Goal: Task Accomplishment & Management: Use online tool/utility

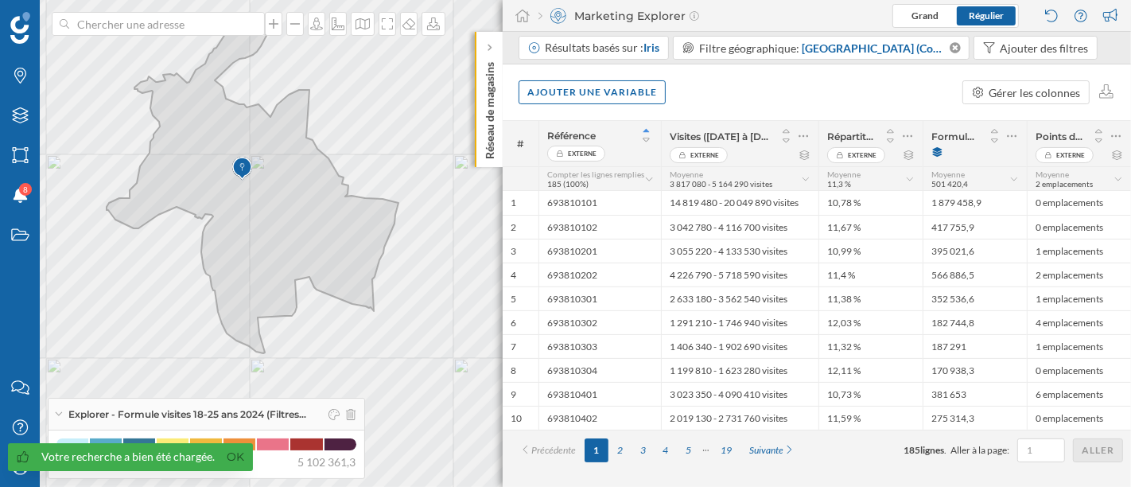
click at [347, 412] on div at bounding box center [338, 414] width 33 height 24
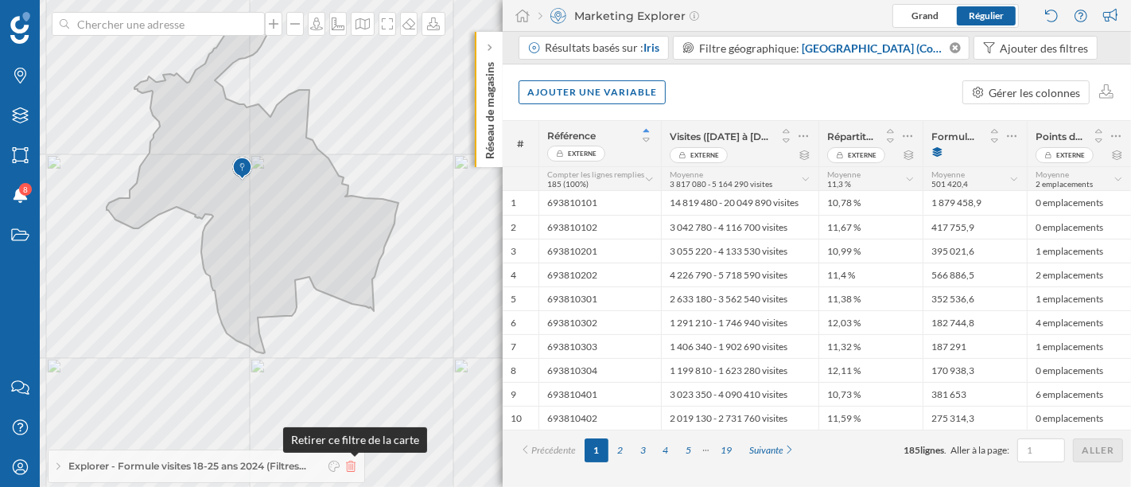
click at [351, 467] on icon at bounding box center [351, 465] width 10 height 11
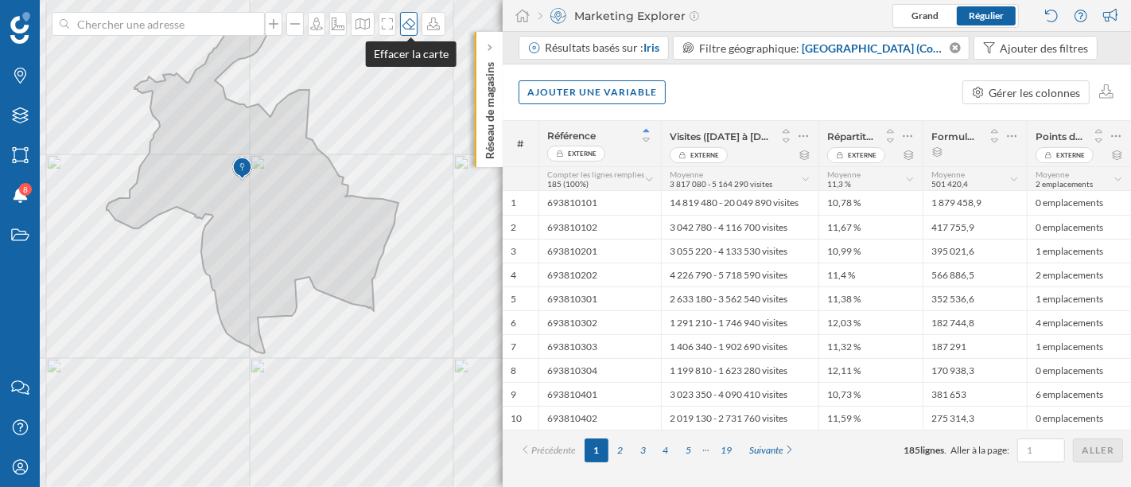
click at [406, 29] on icon at bounding box center [409, 23] width 16 height 13
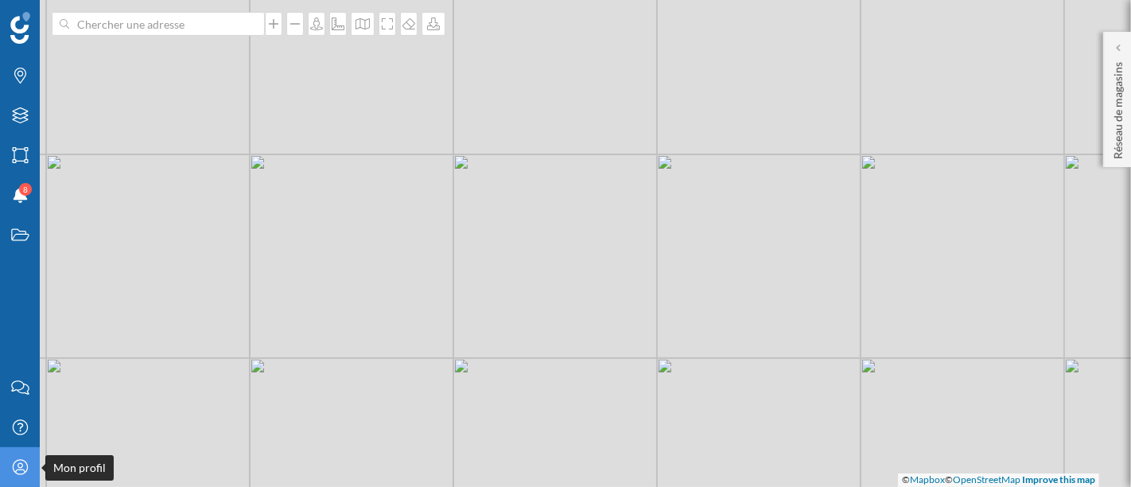
click at [25, 466] on icon "Mon profil" at bounding box center [20, 467] width 20 height 16
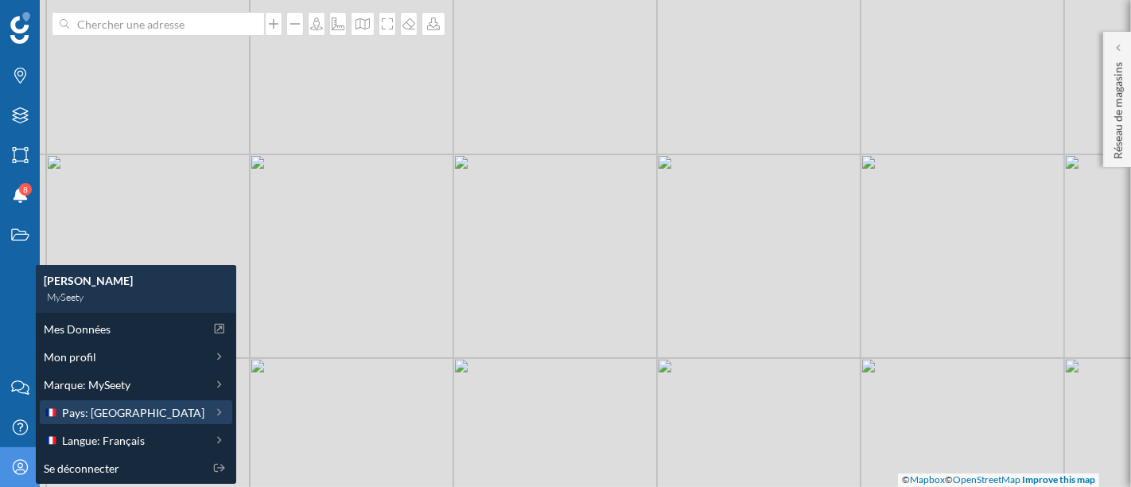
click at [117, 421] on div "Pays: France" at bounding box center [136, 412] width 192 height 24
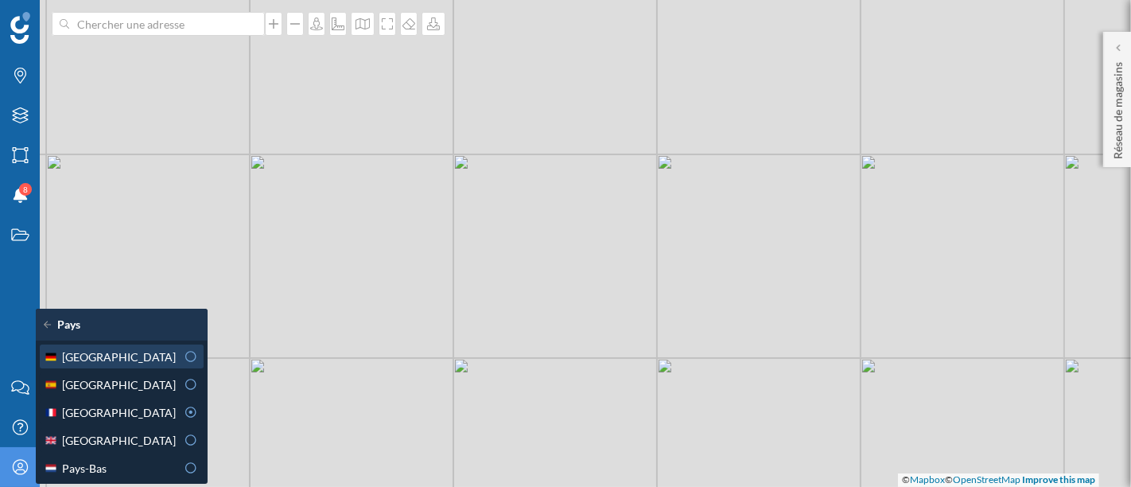
click at [128, 346] on div "Allemagne" at bounding box center [122, 356] width 164 height 24
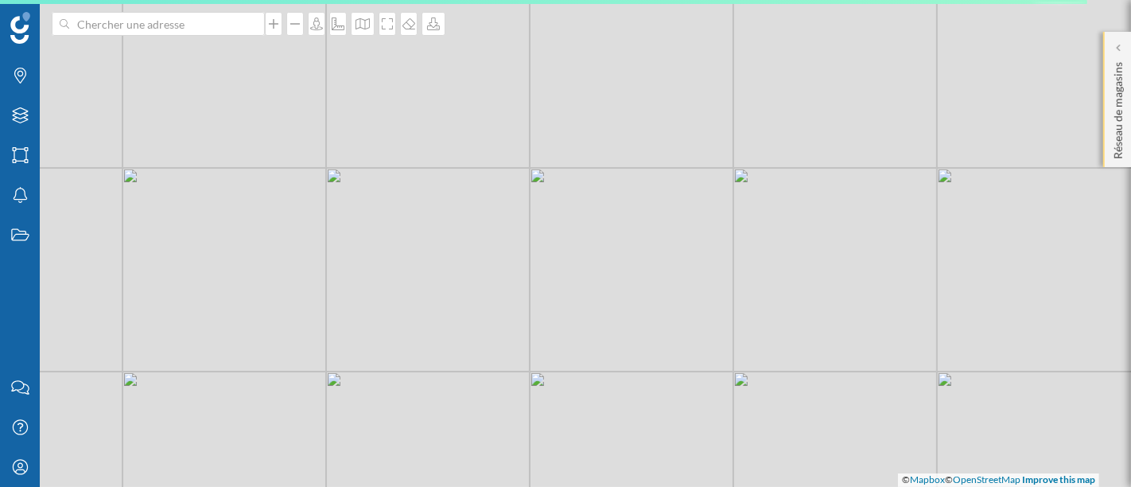
click at [1113, 78] on p "Réseau de magasins" at bounding box center [1118, 107] width 16 height 103
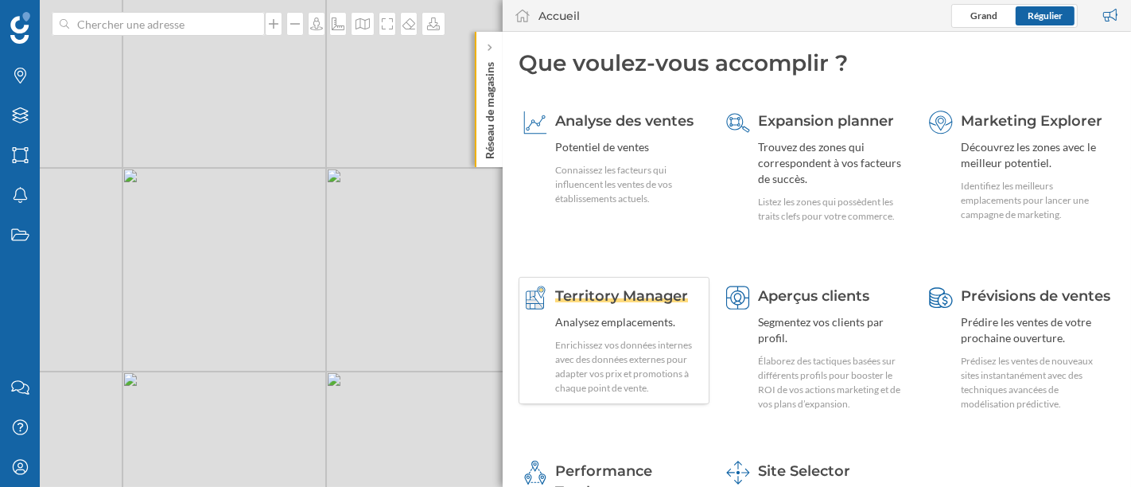
click at [596, 351] on div "Enrichissez vos données internes avec des données externes pour adapter vos pri…" at bounding box center [629, 366] width 149 height 57
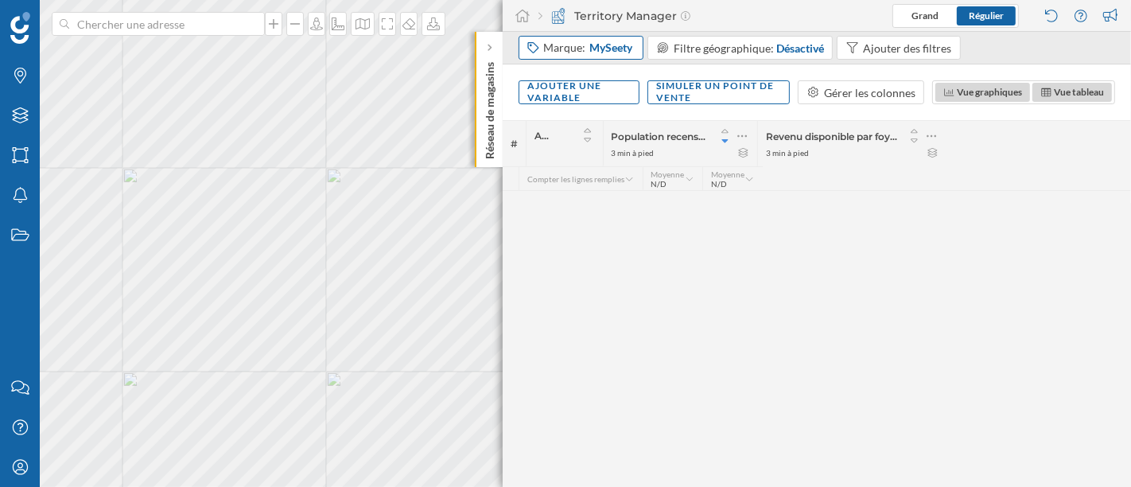
click at [599, 41] on span "MySeety" at bounding box center [610, 48] width 43 height 16
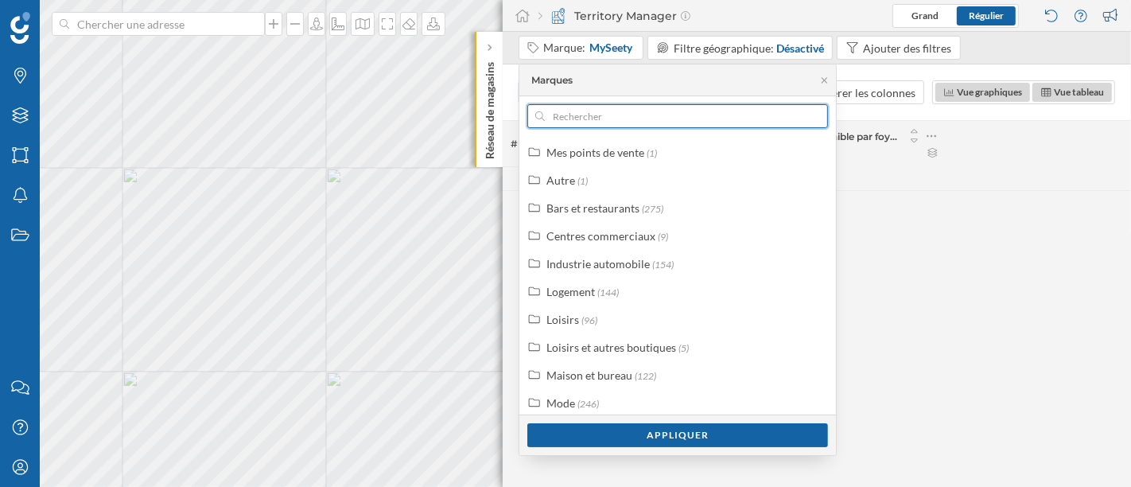
click at [609, 121] on input "text" at bounding box center [678, 116] width 266 height 24
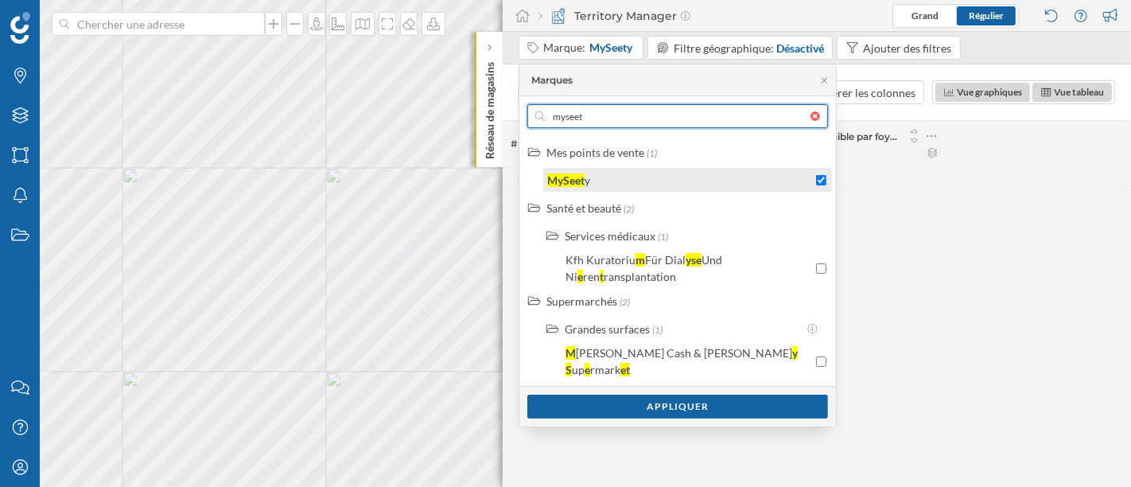
type input "myseet"
click at [736, 175] on div "MySeet y" at bounding box center [679, 180] width 265 height 17
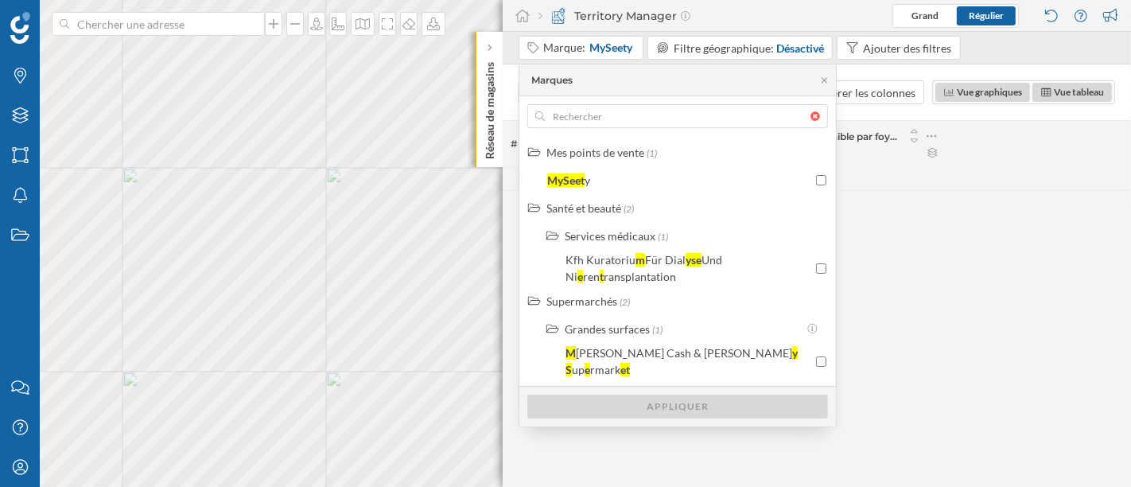
click at [814, 111] on div at bounding box center [818, 116] width 17 height 10
click at [810, 111] on input "text" at bounding box center [678, 116] width 266 height 24
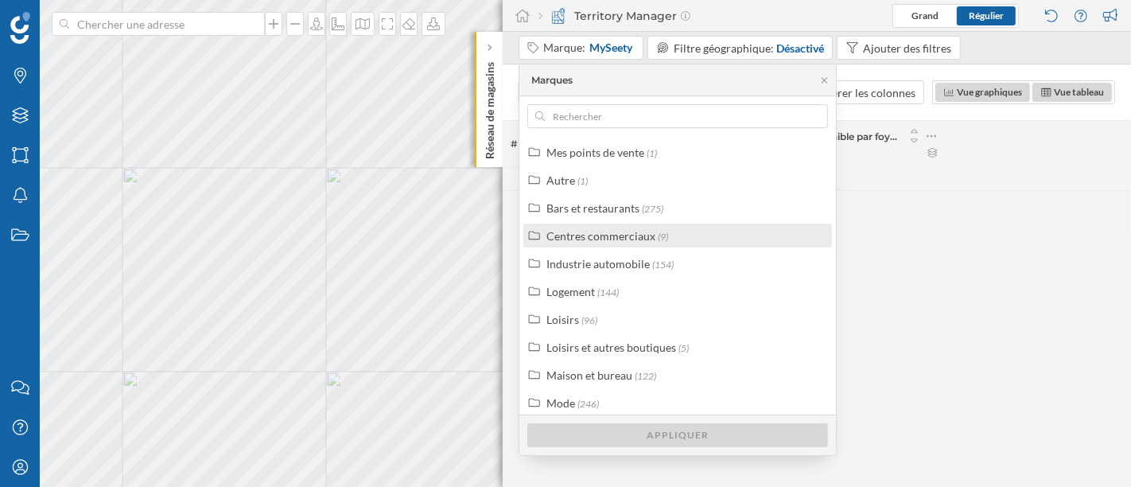
click at [646, 242] on label "Centres commerciaux (9)" at bounding box center [607, 235] width 122 height 17
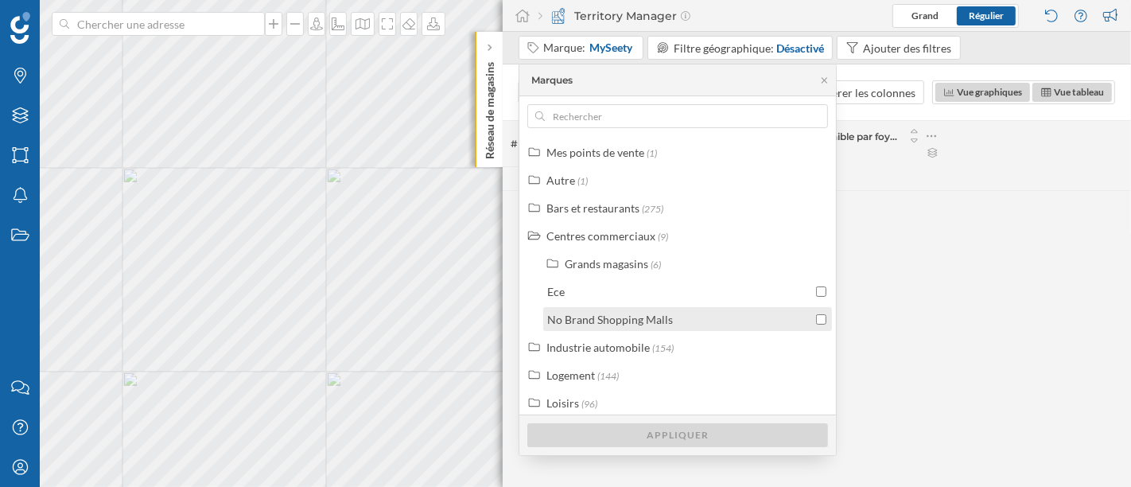
click at [816, 320] on input "checkbox" at bounding box center [821, 319] width 10 height 10
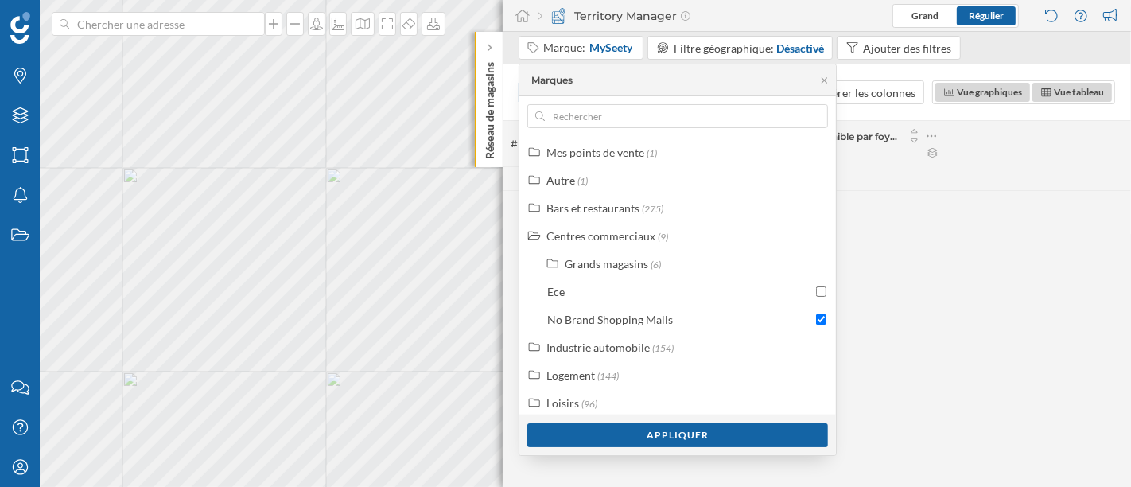
click at [753, 444] on div "Appliquer" at bounding box center [677, 435] width 301 height 24
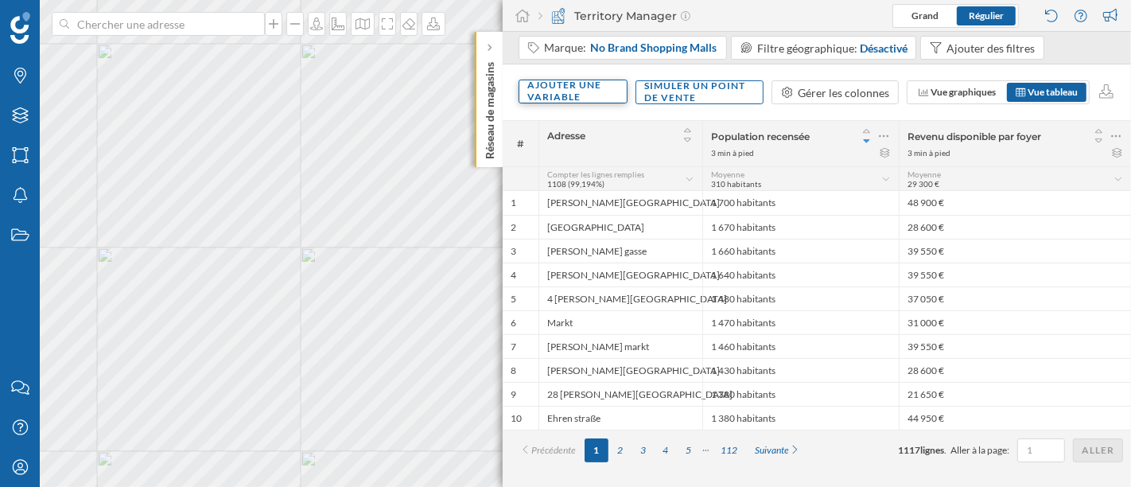
click at [607, 91] on div "Ajouter une variable" at bounding box center [572, 92] width 109 height 24
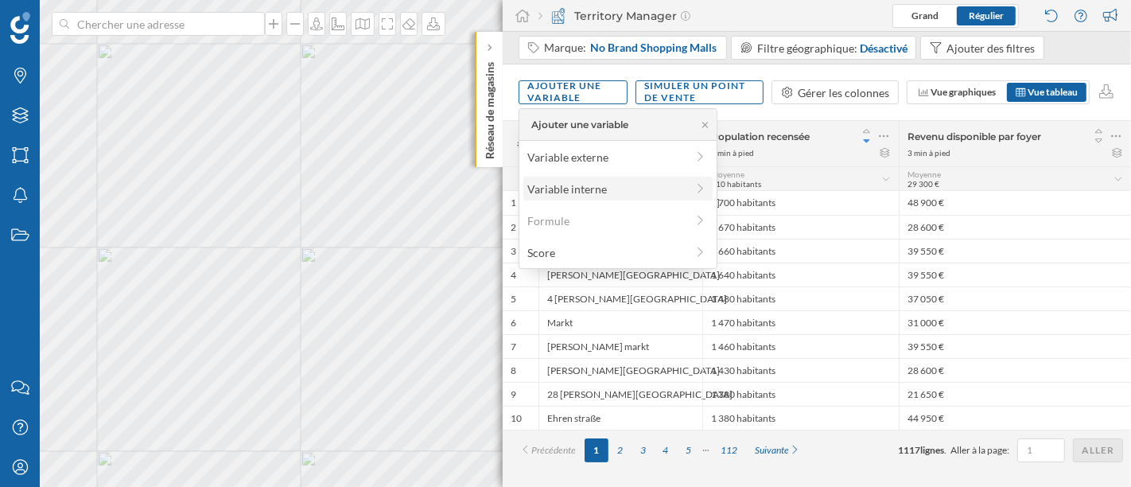
click at [626, 188] on div "Variable interne" at bounding box center [606, 188] width 158 height 17
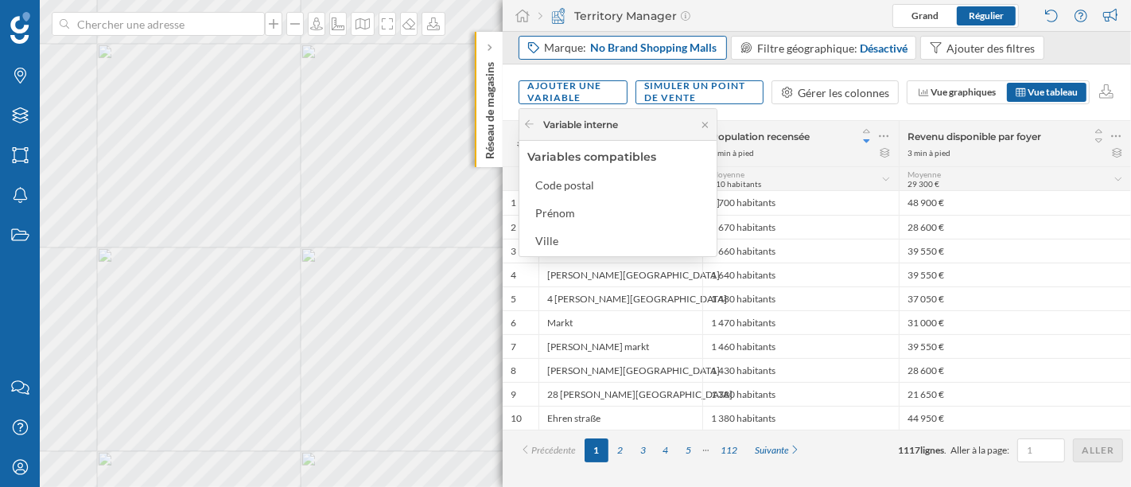
click at [710, 42] on span "No Brand Shopping Malls" at bounding box center [653, 48] width 126 height 16
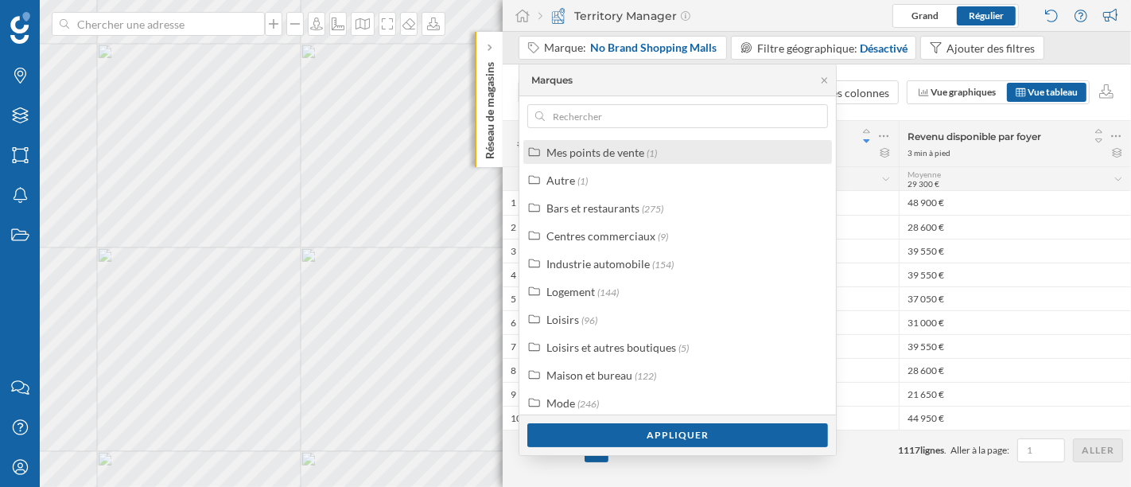
click at [637, 157] on label "Mes points de vente (1)" at bounding box center [601, 152] width 111 height 17
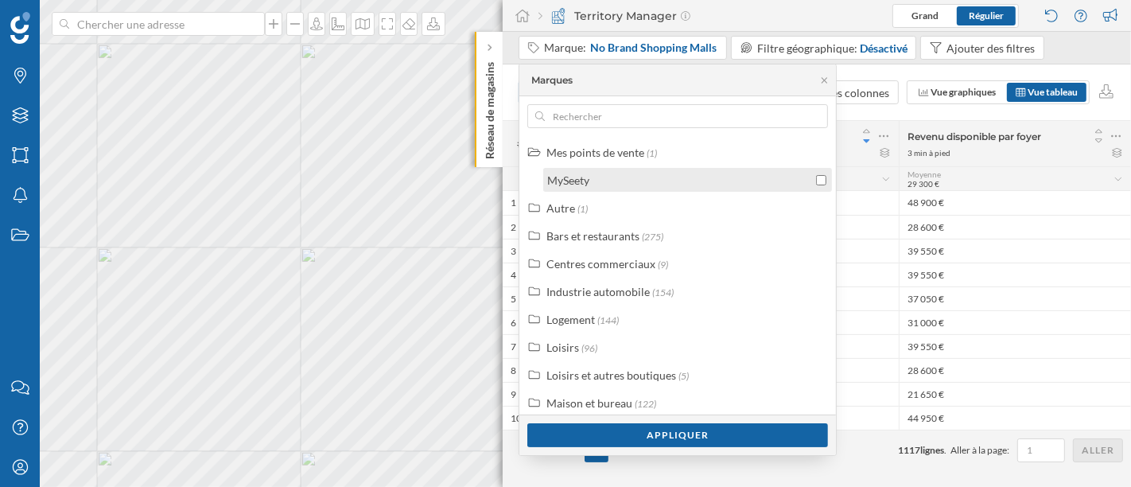
click at [686, 174] on div "MySeety" at bounding box center [679, 180] width 265 height 17
click at [754, 184] on div "MySeety" at bounding box center [679, 180] width 265 height 17
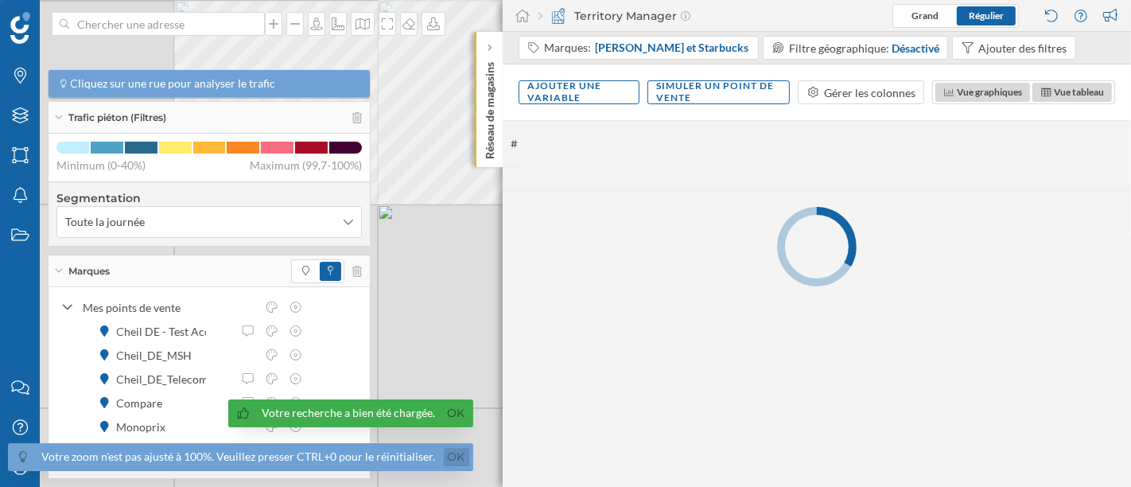
click at [451, 455] on link "Ok" at bounding box center [456, 457] width 25 height 18
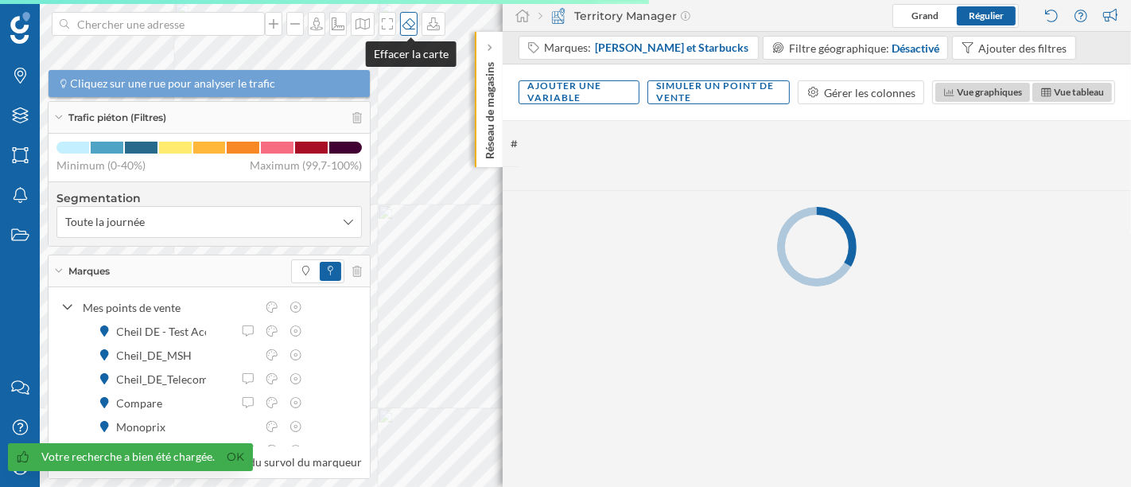
click at [413, 21] on icon at bounding box center [409, 23] width 16 height 13
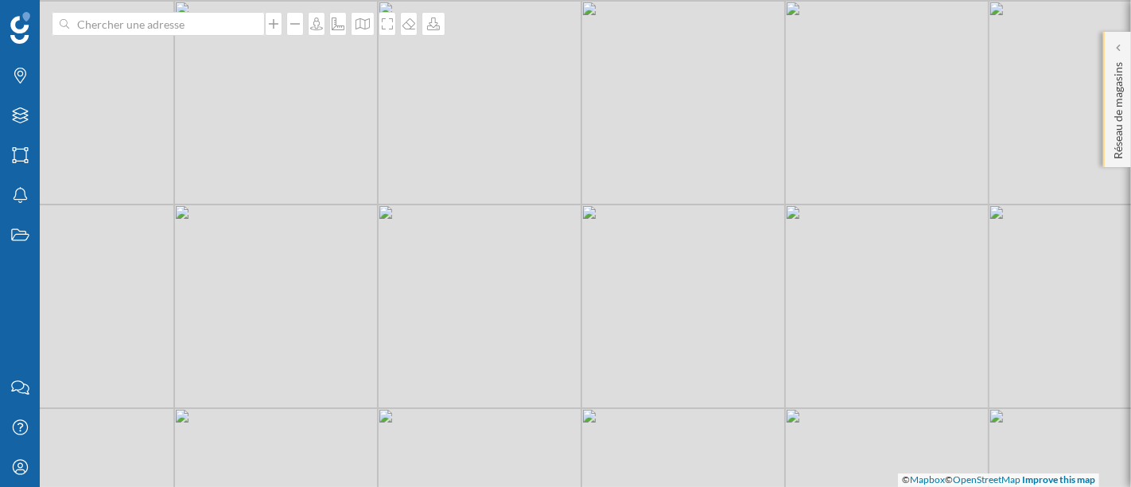
click at [1106, 56] on div "Réseau de magasins" at bounding box center [1117, 99] width 28 height 135
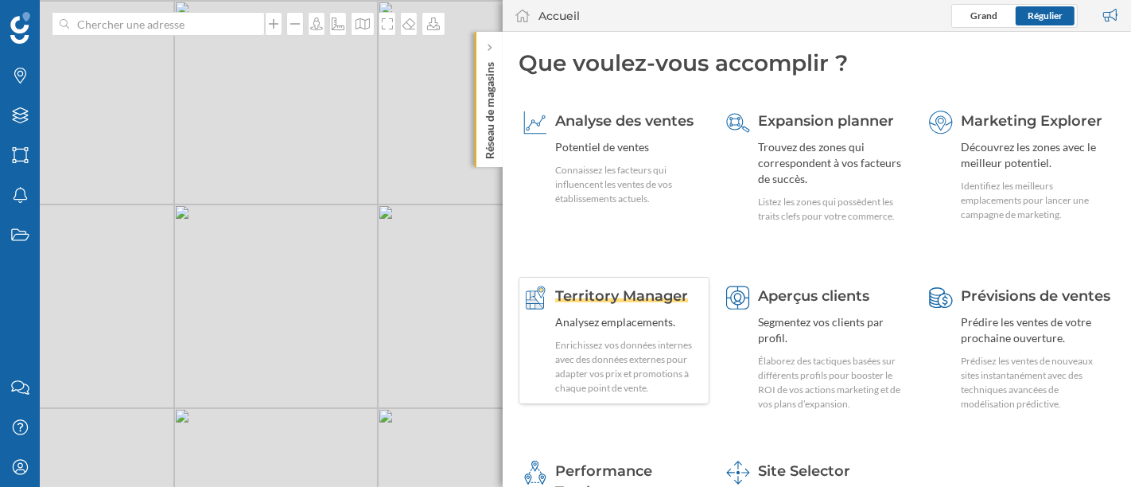
click at [582, 363] on div "Enrichissez vos données internes avec des données externes pour adapter vos pri…" at bounding box center [629, 366] width 149 height 57
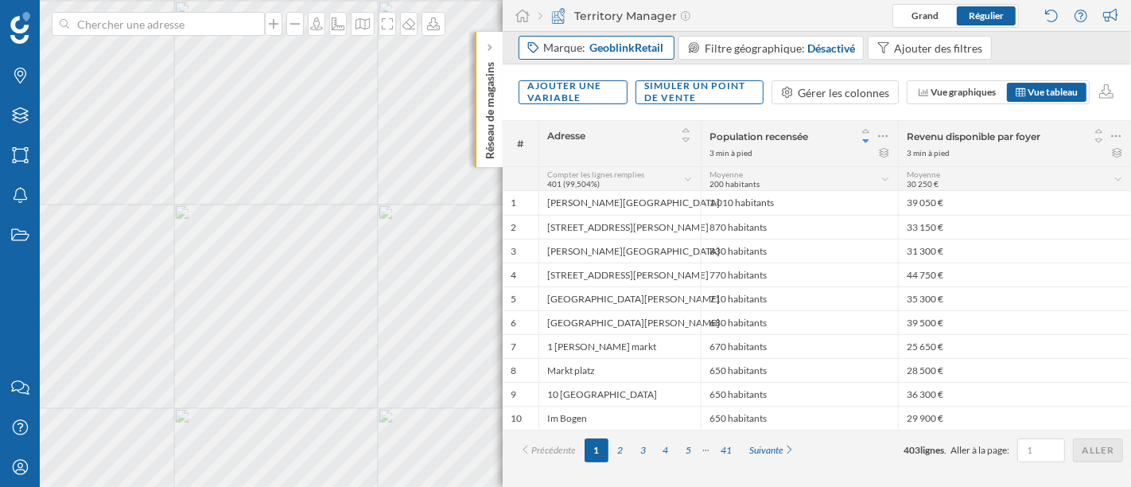
click at [634, 52] on span "GeoblinkRetail" at bounding box center [626, 48] width 74 height 16
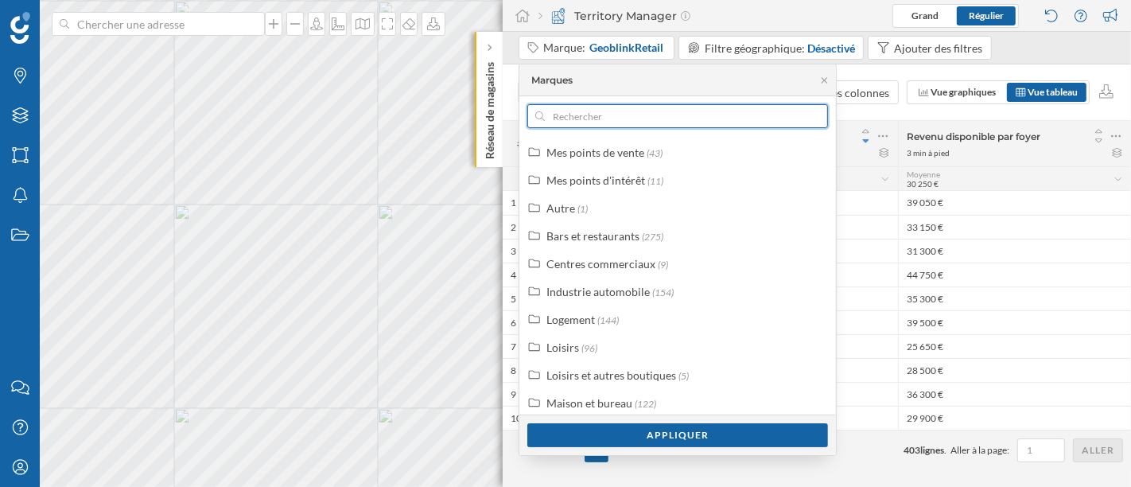
click at [602, 119] on input "text" at bounding box center [678, 116] width 266 height 24
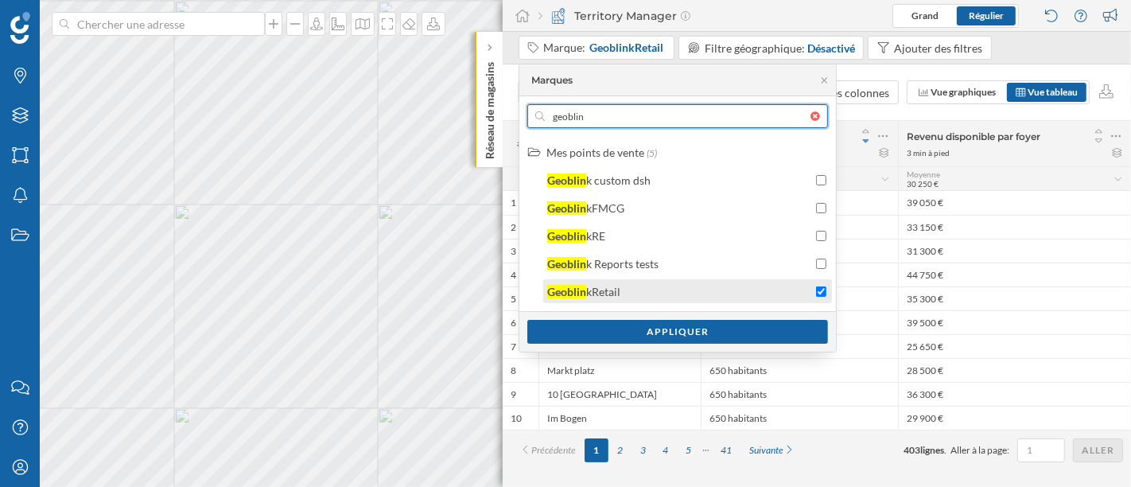
type input "geoblin"
click at [600, 298] on label "Geoblin kRetail" at bounding box center [583, 291] width 73 height 17
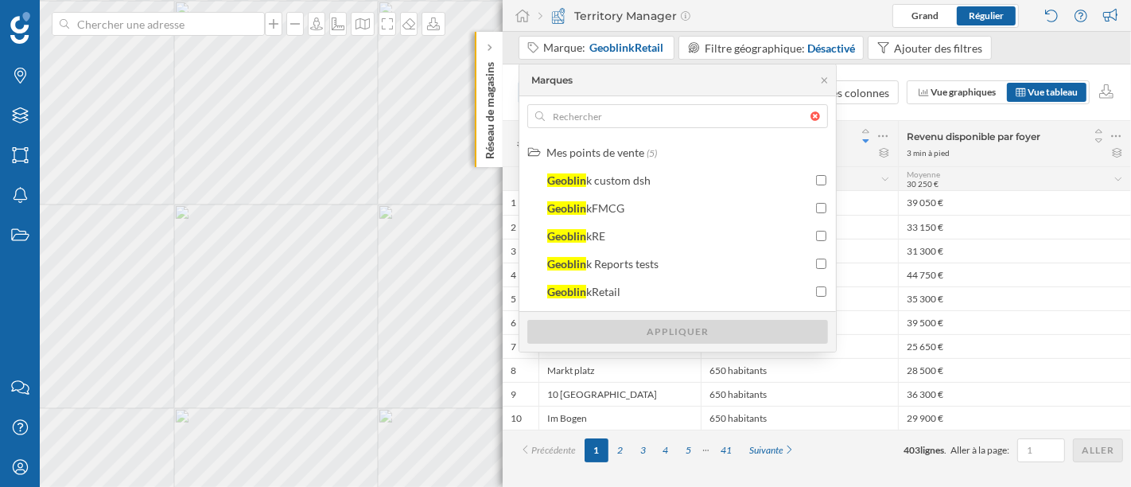
click at [815, 119] on div at bounding box center [818, 116] width 17 height 10
click at [810, 119] on input "text" at bounding box center [678, 116] width 266 height 24
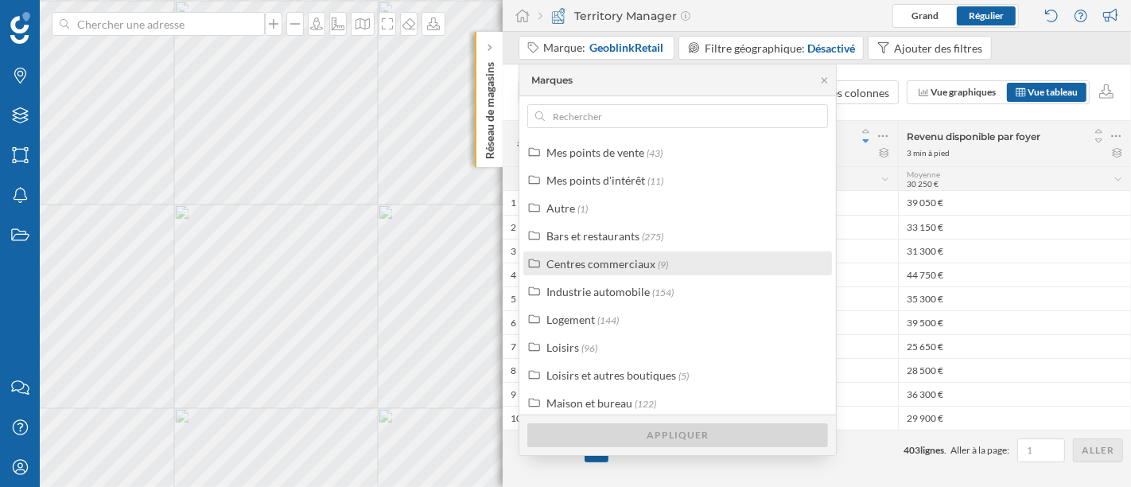
click at [622, 262] on div "Centres commerciaux" at bounding box center [600, 264] width 109 height 14
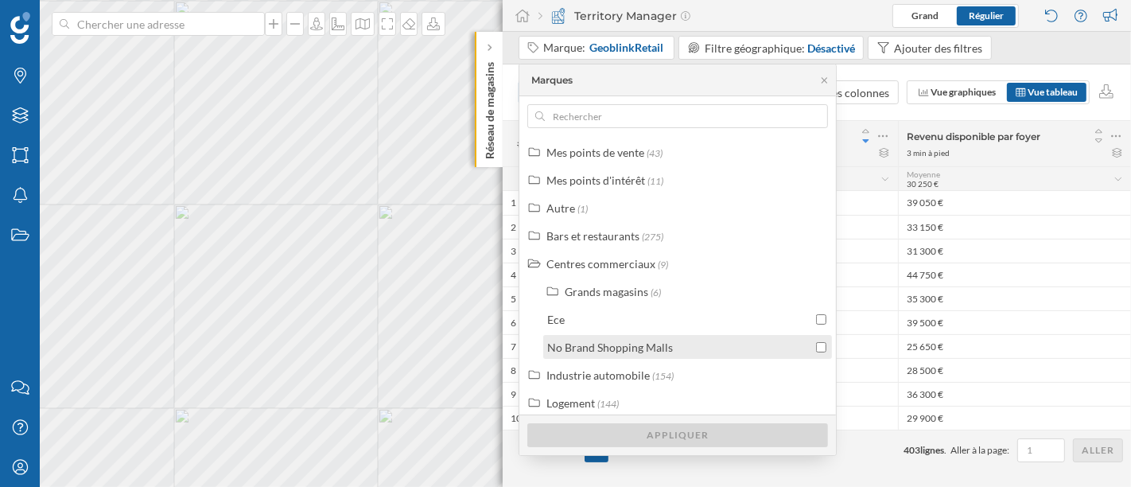
click at [741, 350] on div "No Brand Shopping Malls" at bounding box center [679, 347] width 265 height 17
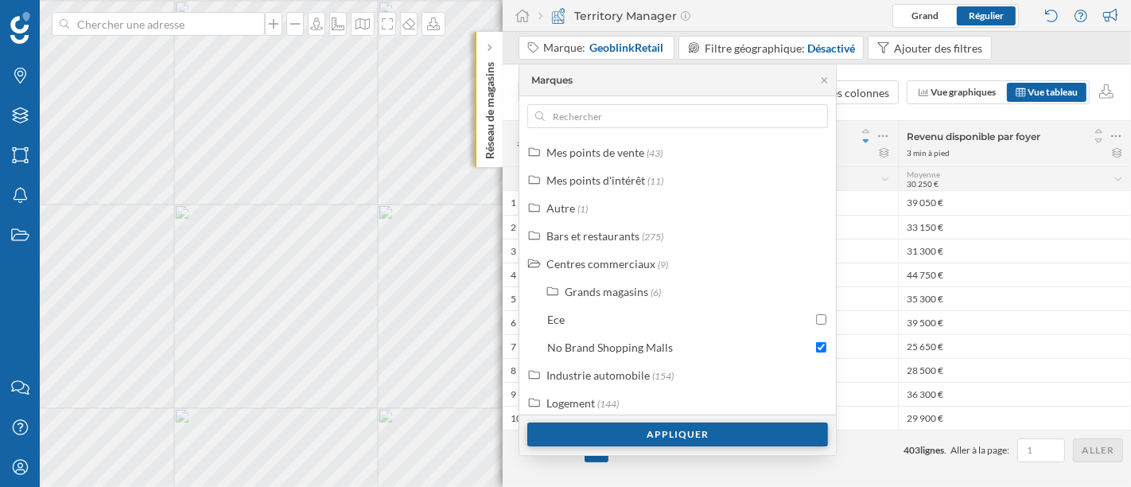
click at [675, 443] on div "Appliquer" at bounding box center [677, 434] width 301 height 24
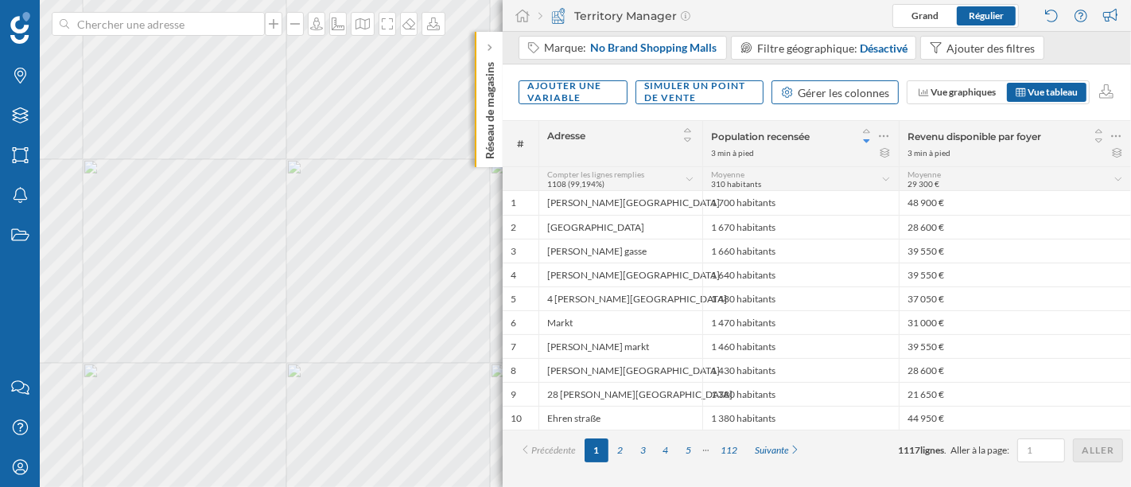
click at [828, 99] on div "Gérer les colonnes" at bounding box center [843, 92] width 91 height 17
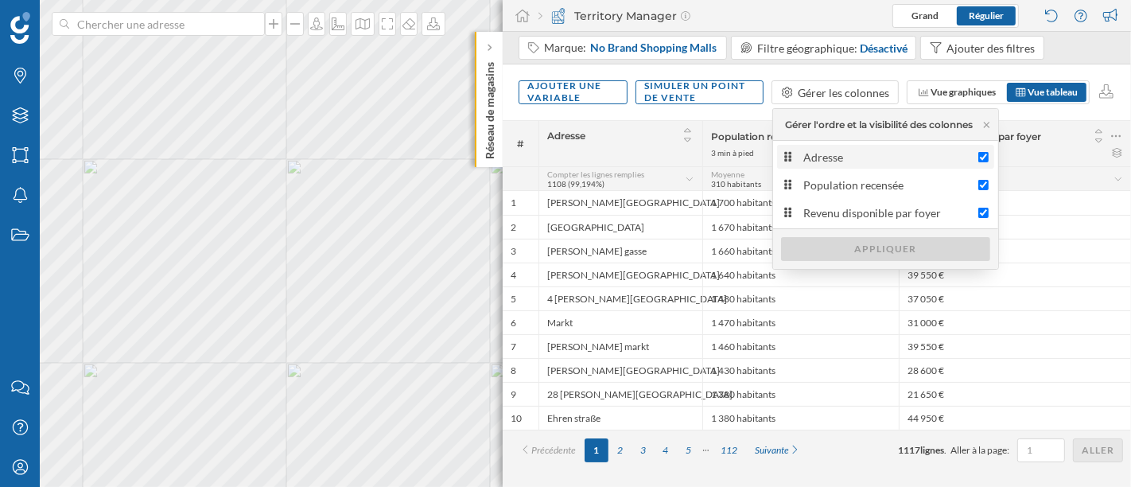
click at [900, 157] on div "Adresse" at bounding box center [886, 157] width 167 height 17
click at [978, 157] on input "Adresse" at bounding box center [983, 157] width 10 height 10
checkbox input "false"
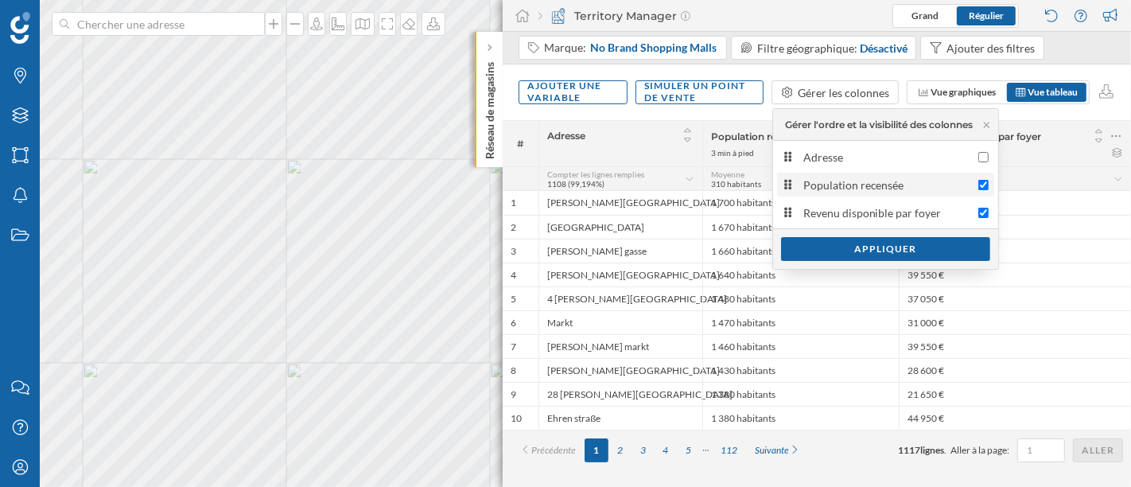
click at [906, 188] on div "Population recensée" at bounding box center [886, 185] width 167 height 17
click at [978, 188] on input "Population recensée" at bounding box center [983, 185] width 10 height 10
checkbox input "false"
click at [886, 197] on div "Adresse Population recensée Revenu disponible par foyer" at bounding box center [885, 185] width 225 height 80
click at [886, 205] on div "Revenu disponible par foyer" at bounding box center [886, 212] width 167 height 17
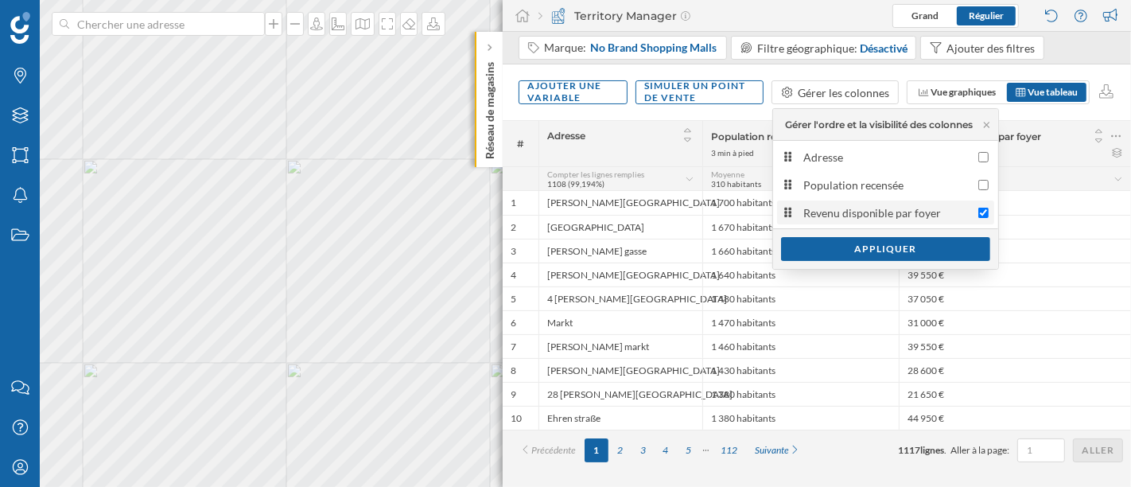
click at [978, 208] on input "Revenu disponible par foyer" at bounding box center [983, 213] width 10 height 10
checkbox input "false"
click at [892, 151] on div "Adresse" at bounding box center [886, 157] width 167 height 17
click at [978, 152] on input "Adresse" at bounding box center [983, 157] width 10 height 10
checkbox input "true"
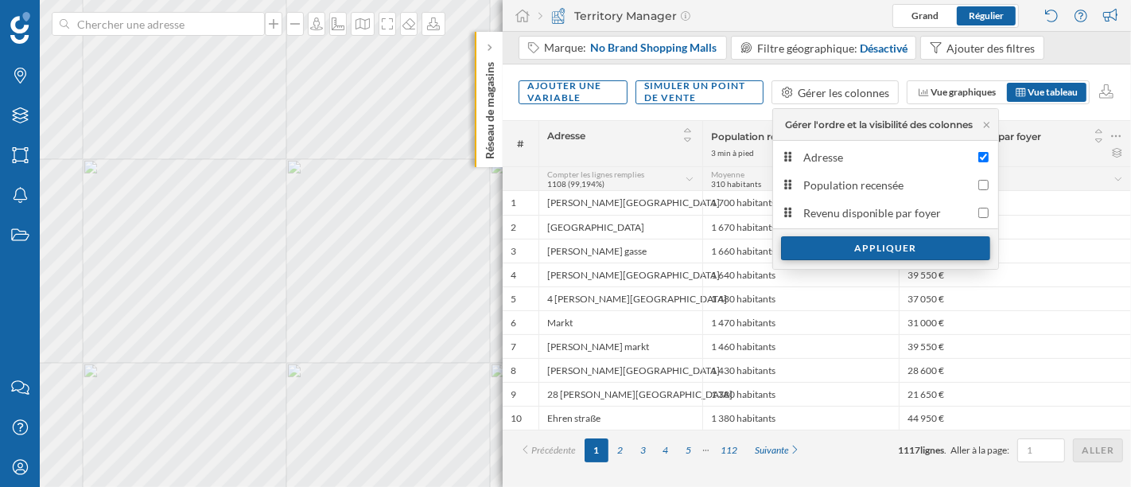
click at [892, 250] on div "Appliquer" at bounding box center [885, 248] width 209 height 24
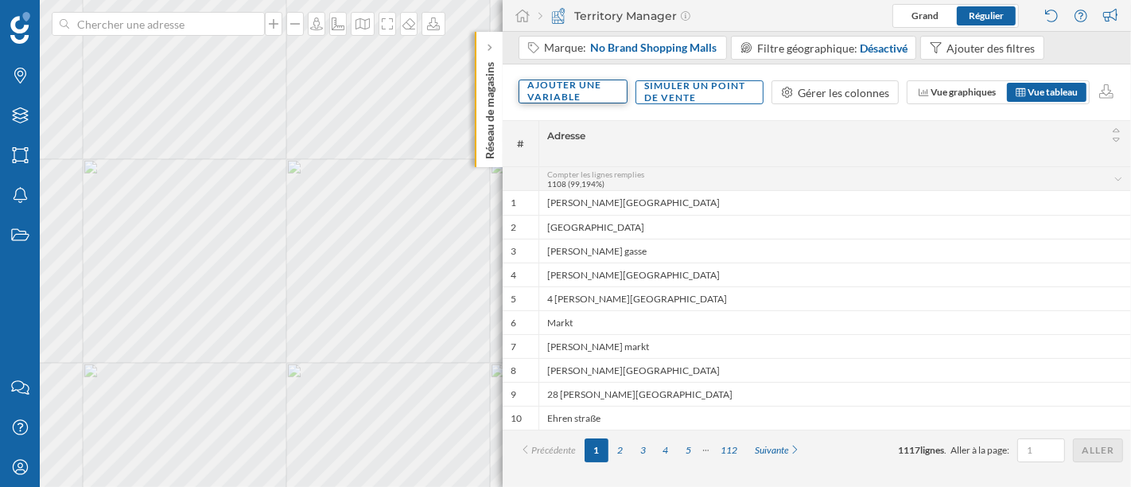
click at [604, 90] on div "Ajouter une variable" at bounding box center [572, 92] width 109 height 24
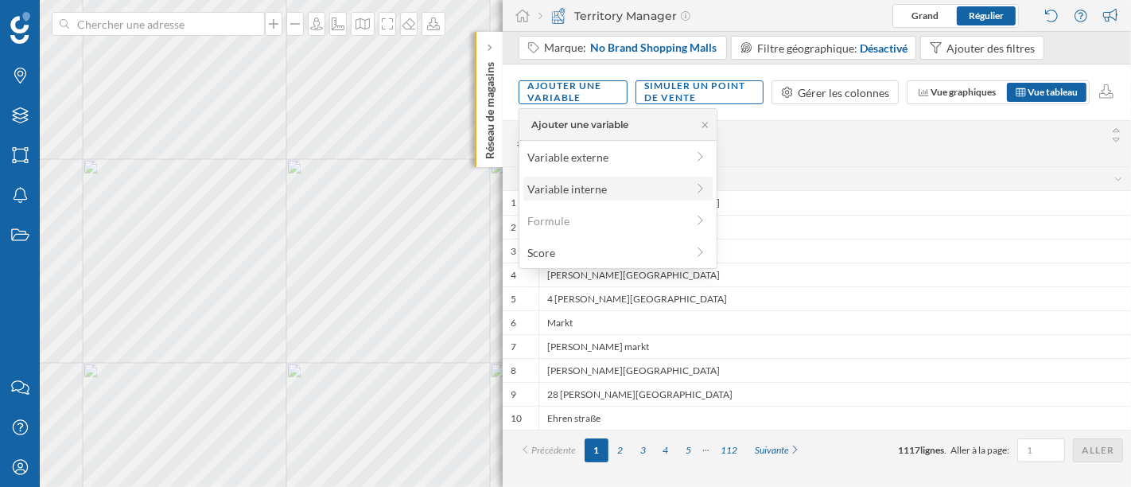
click at [606, 181] on div "Variable interne" at bounding box center [606, 188] width 158 height 17
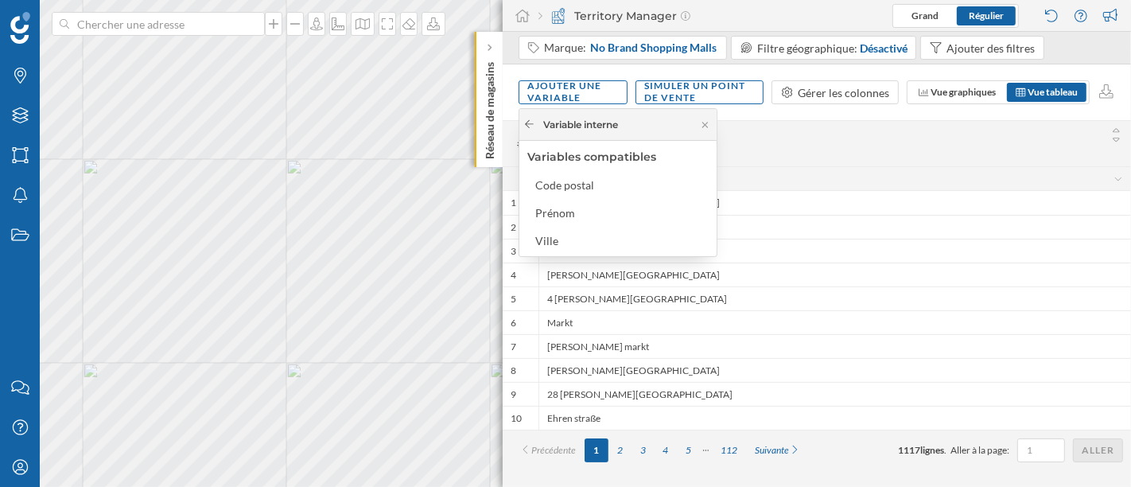
click at [523, 128] on icon at bounding box center [529, 124] width 12 height 10
click at [576, 151] on div "Variable externe" at bounding box center [606, 157] width 158 height 17
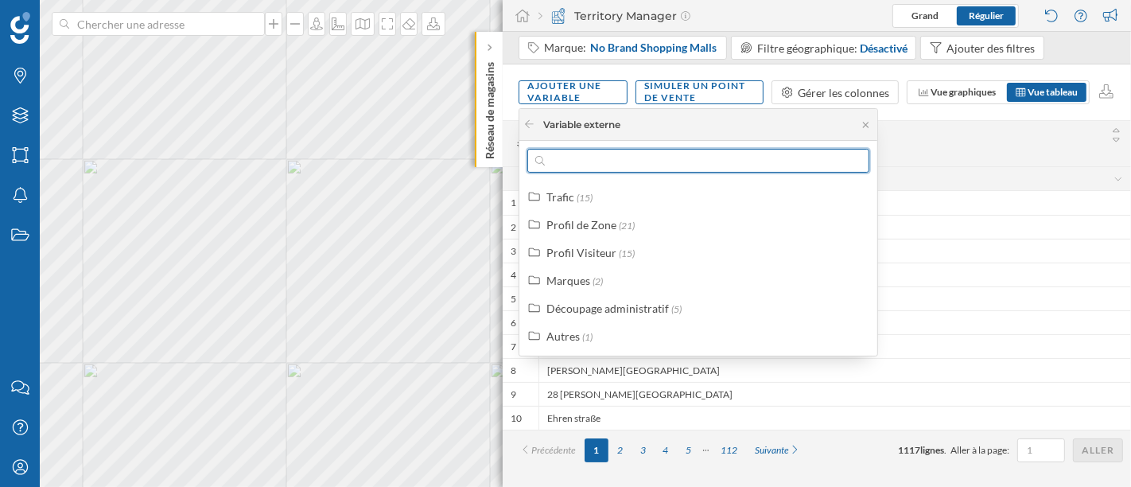
click at [576, 151] on input "text" at bounding box center [698, 161] width 307 height 24
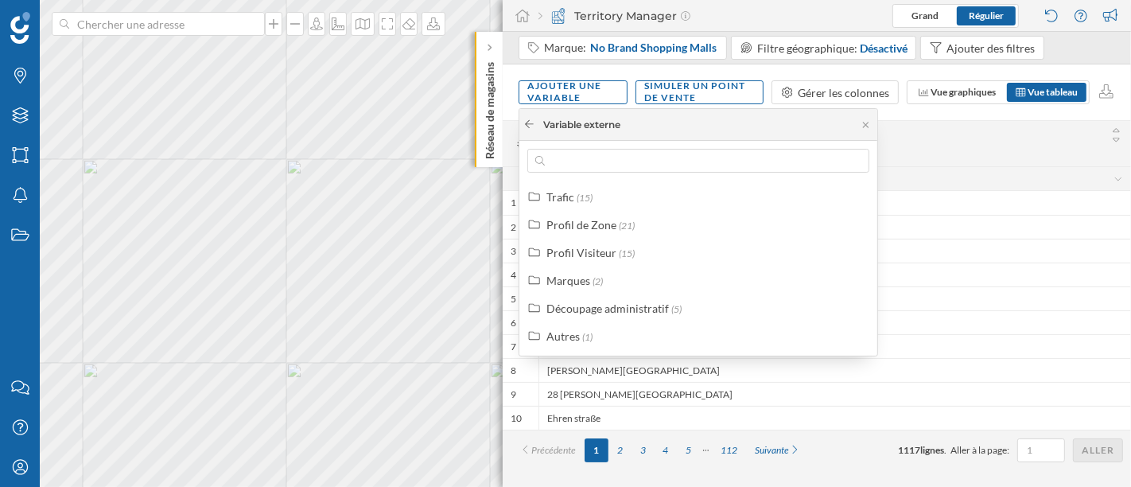
click at [531, 123] on icon at bounding box center [529, 124] width 9 height 8
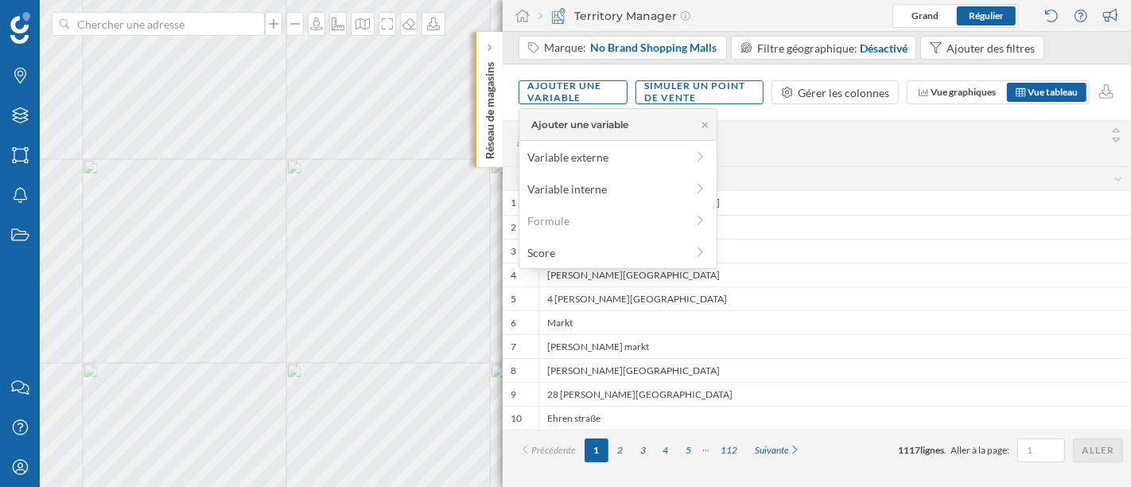
click at [704, 128] on icon at bounding box center [705, 125] width 12 height 10
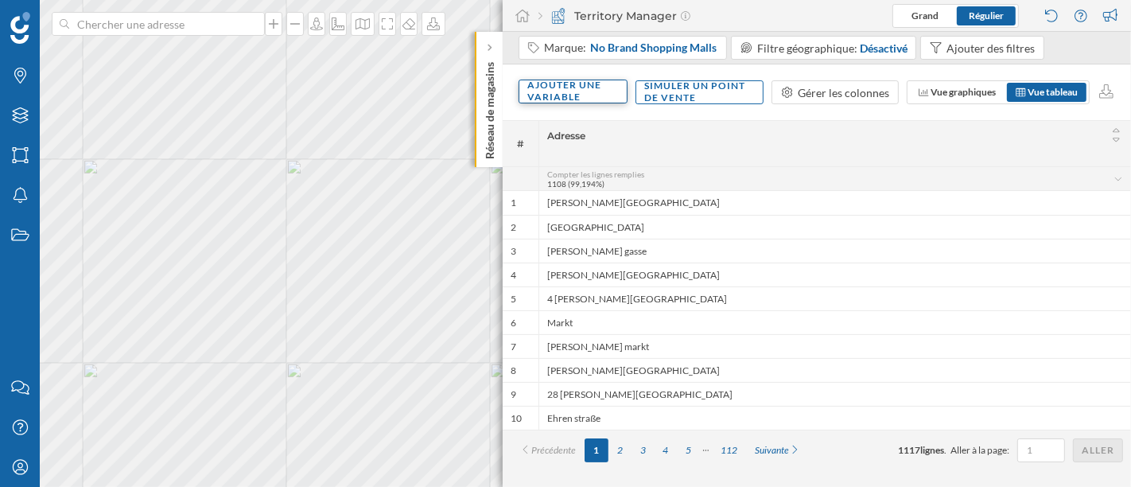
click at [608, 87] on div "Ajouter une variable" at bounding box center [572, 92] width 109 height 24
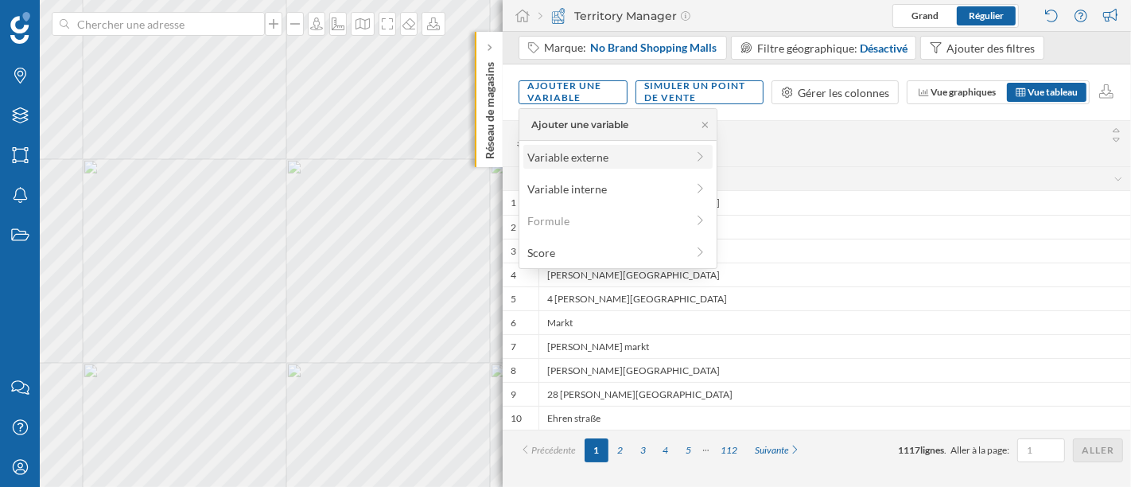
click at [612, 153] on div "Variable externe" at bounding box center [606, 157] width 158 height 17
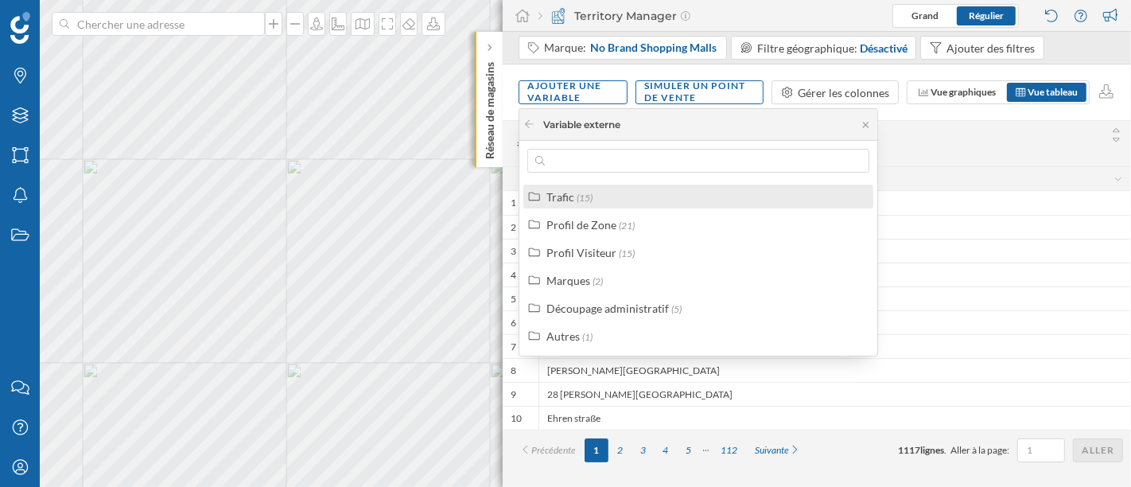
click at [624, 200] on div "Trafic (15)" at bounding box center [704, 196] width 317 height 17
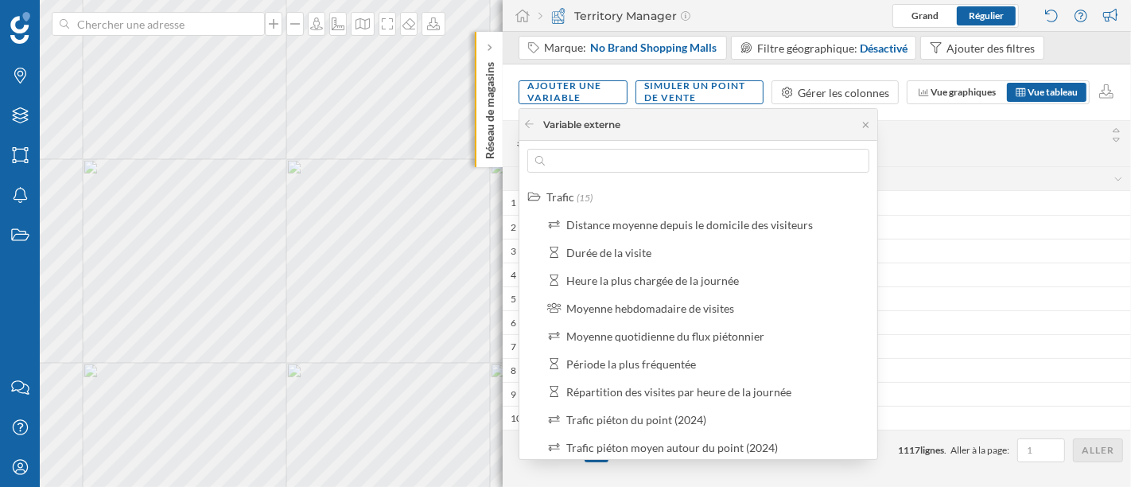
click at [620, 237] on div "Distance moyenne depuis le domicile des visiteurs Durée de la visite [GEOGRAPHI…" at bounding box center [706, 418] width 339 height 413
click at [615, 246] on div "Durée de la visite" at bounding box center [608, 253] width 85 height 14
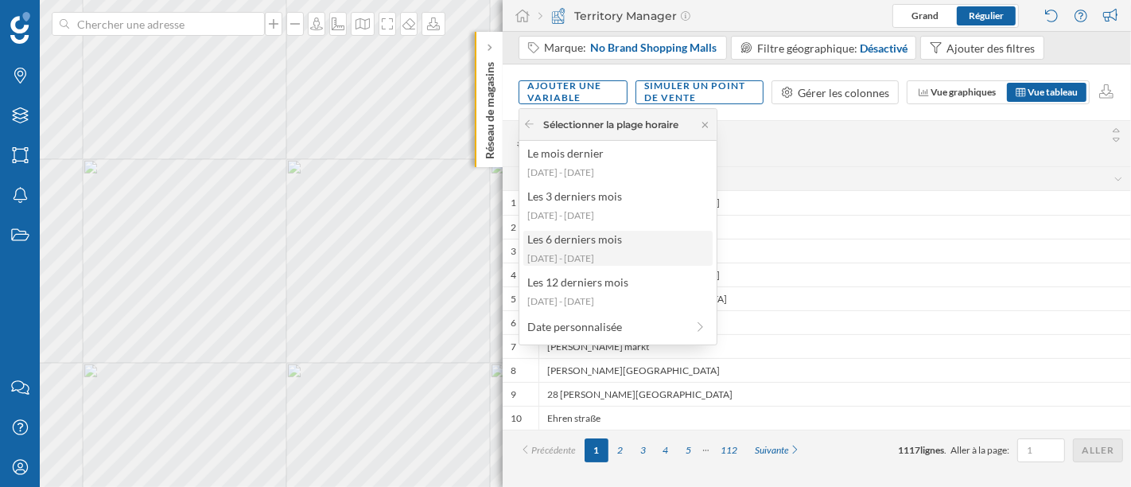
click at [613, 242] on div "Les 6 derniers mois" at bounding box center [617, 239] width 180 height 17
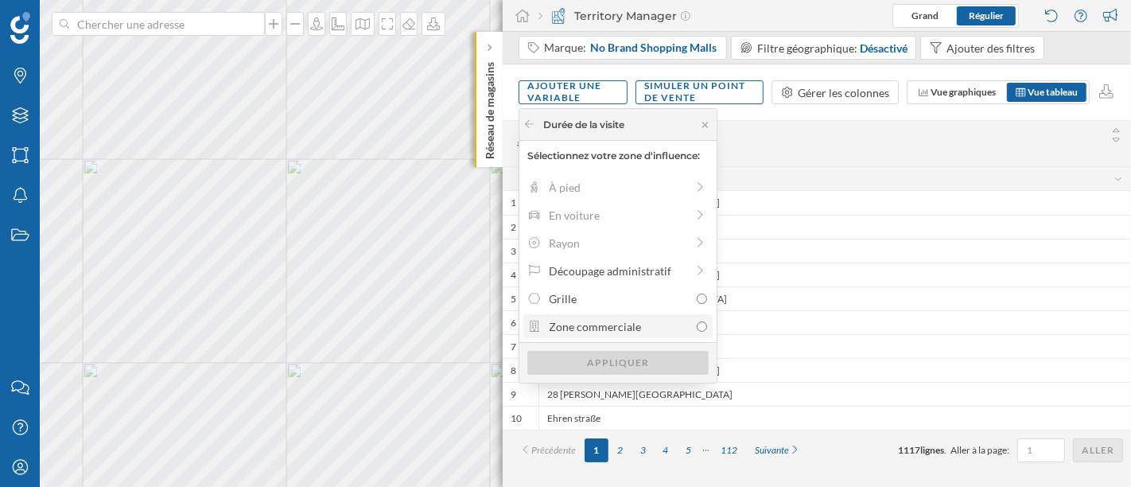
click at [627, 320] on div "Zone commerciale" at bounding box center [619, 326] width 140 height 17
click at [696, 321] on input "Zone commerciale" at bounding box center [701, 326] width 10 height 10
radio input "true"
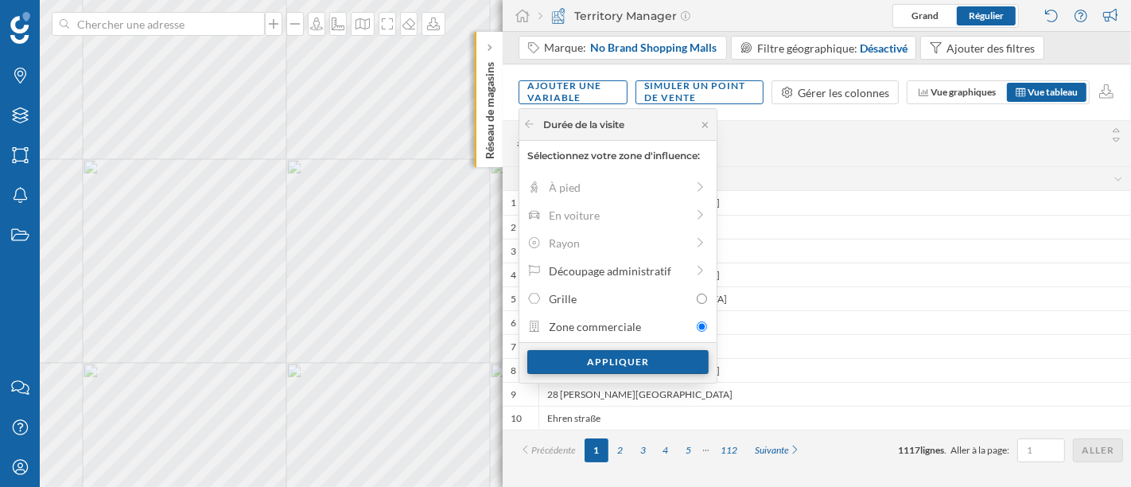
click at [634, 354] on div "Appliquer" at bounding box center [617, 362] width 181 height 24
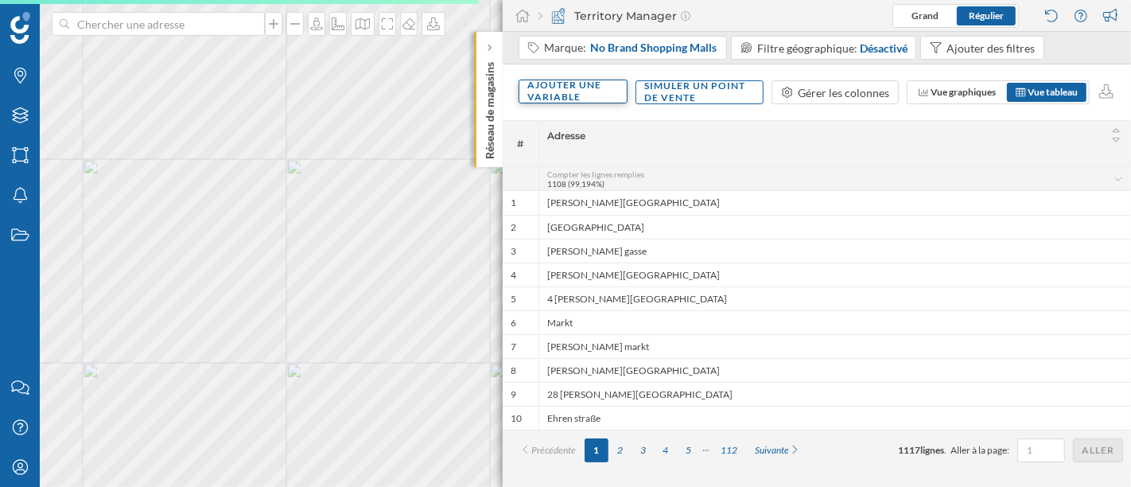
click at [595, 82] on div "Ajouter une variable" at bounding box center [572, 92] width 109 height 24
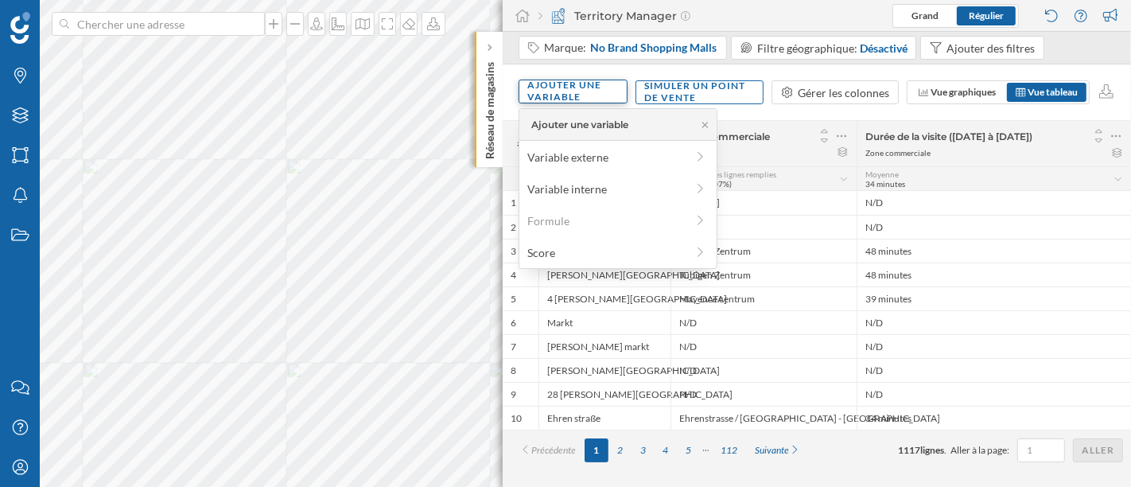
click at [595, 82] on div "Ajouter une variable" at bounding box center [572, 92] width 109 height 24
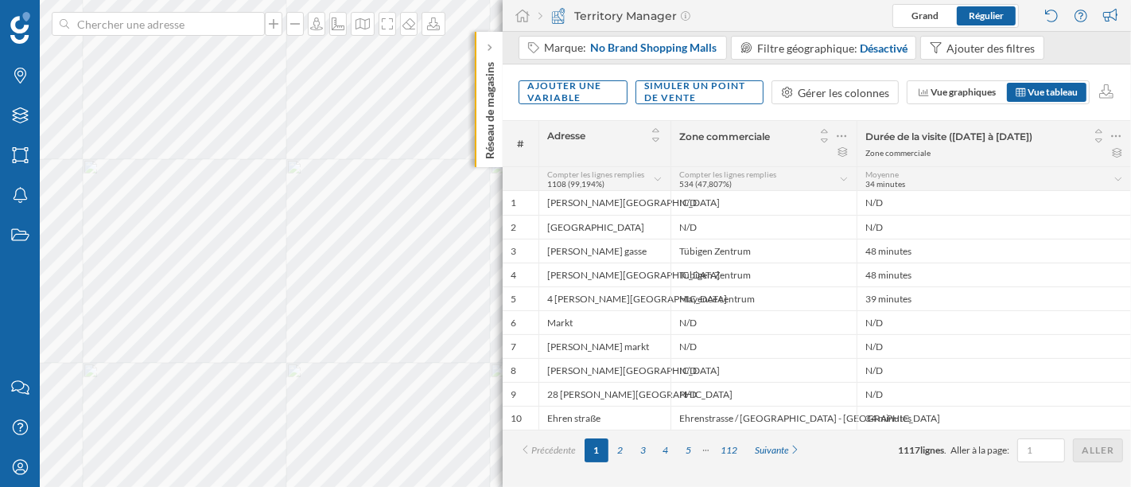
click at [745, 135] on span "Zone commerciale" at bounding box center [724, 136] width 91 height 12
click at [789, 99] on div "Gérer les colonnes" at bounding box center [834, 92] width 127 height 24
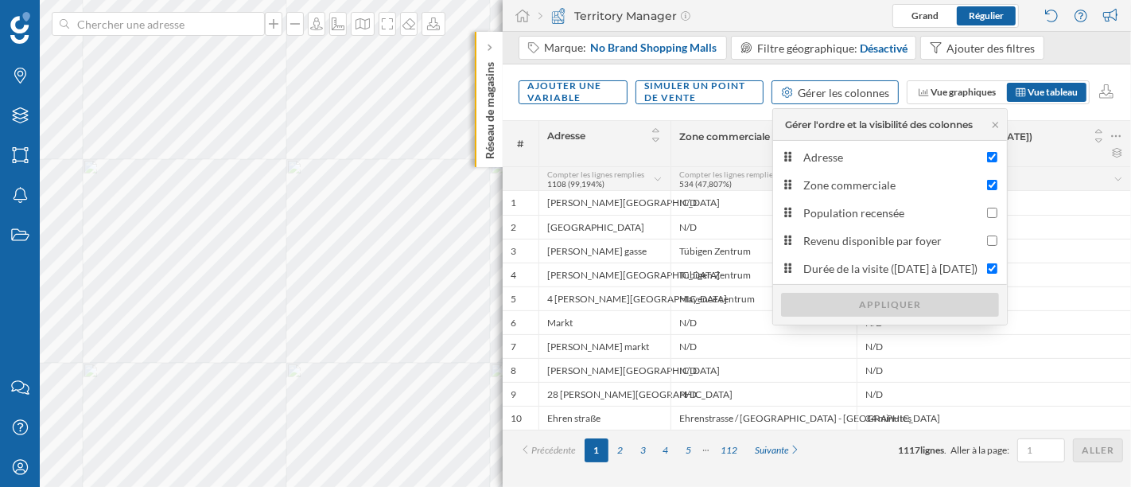
click at [789, 99] on div "Gérer les colonnes" at bounding box center [834, 92] width 127 height 24
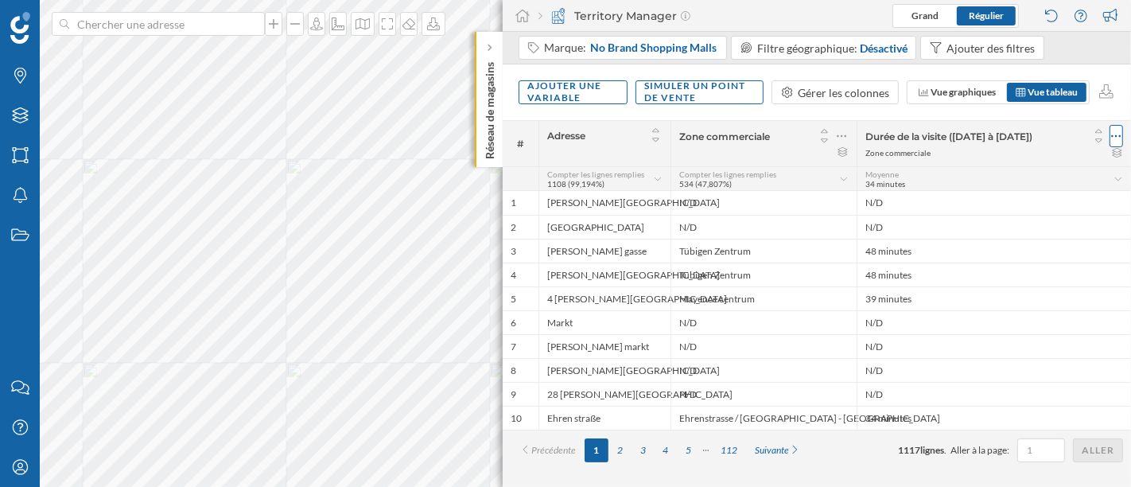
click at [1115, 135] on icon at bounding box center [1116, 136] width 10 height 2
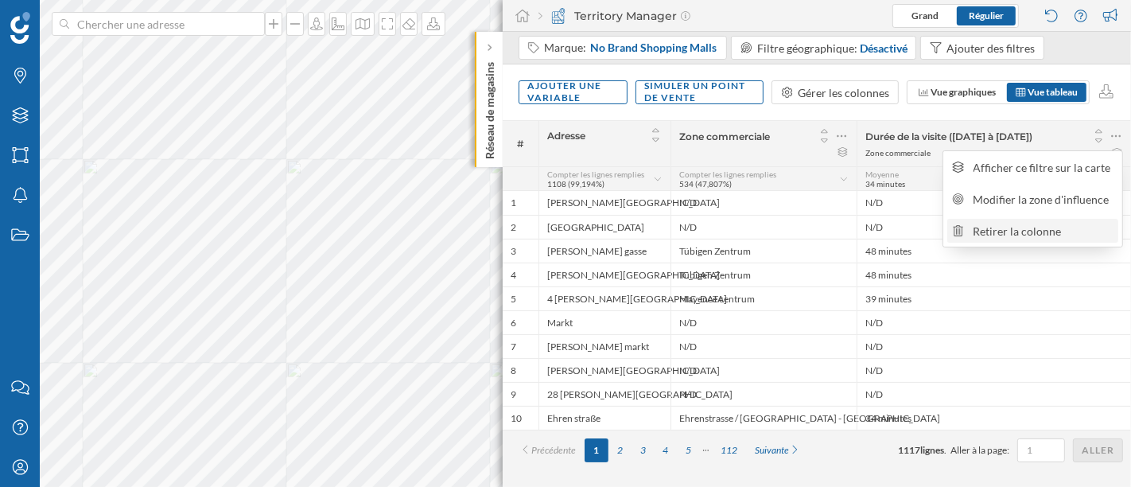
click at [1014, 226] on div "Retirer la colonne" at bounding box center [1043, 231] width 140 height 17
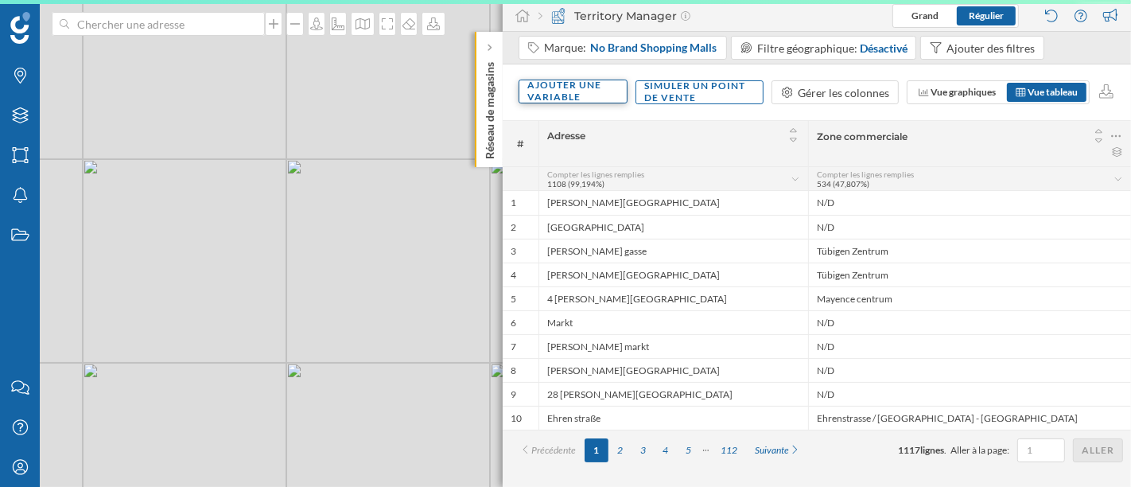
click at [579, 95] on div "Ajouter une variable" at bounding box center [572, 92] width 109 height 24
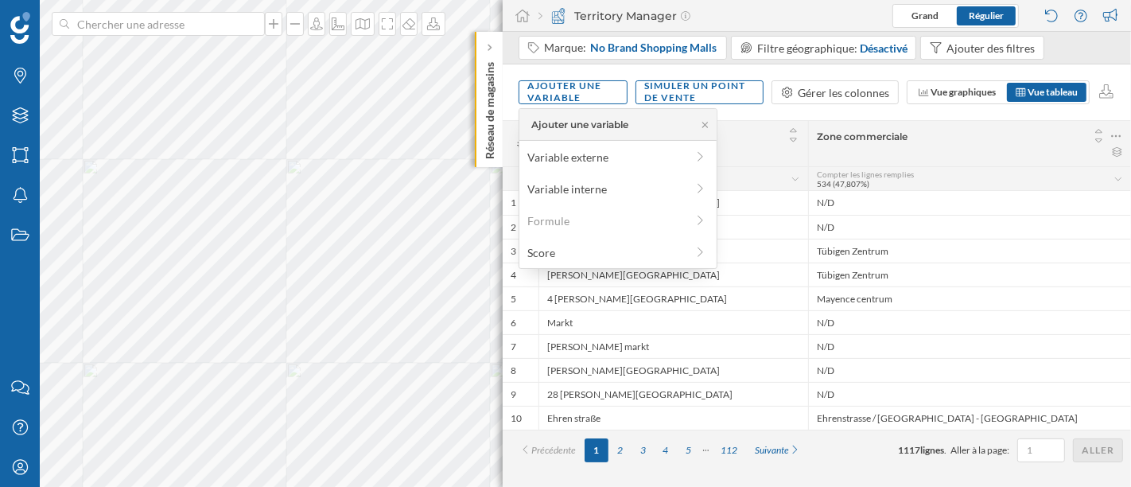
click at [979, 130] on span "Zone commerciale" at bounding box center [950, 136] width 266 height 12
